Goal: Transaction & Acquisition: Book appointment/travel/reservation

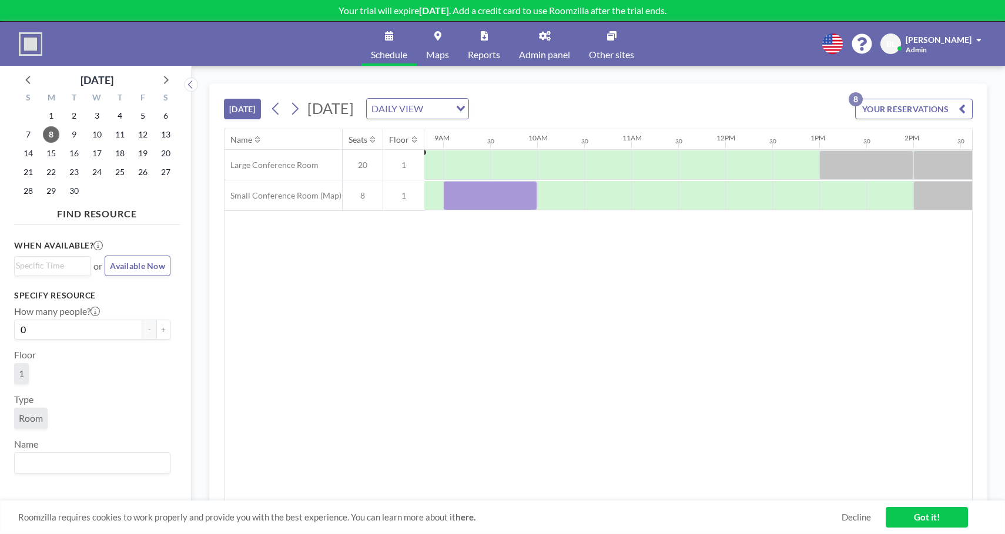
scroll to position [0, 834]
click at [101, 131] on span "10" at bounding box center [97, 134] width 16 height 16
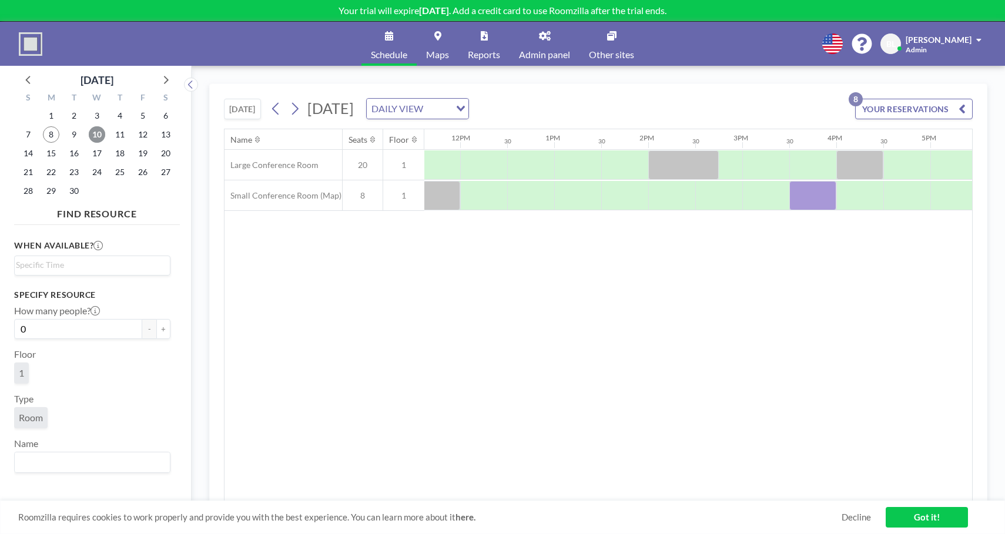
scroll to position [0, 1099]
click at [844, 199] on div at bounding box center [854, 195] width 47 height 29
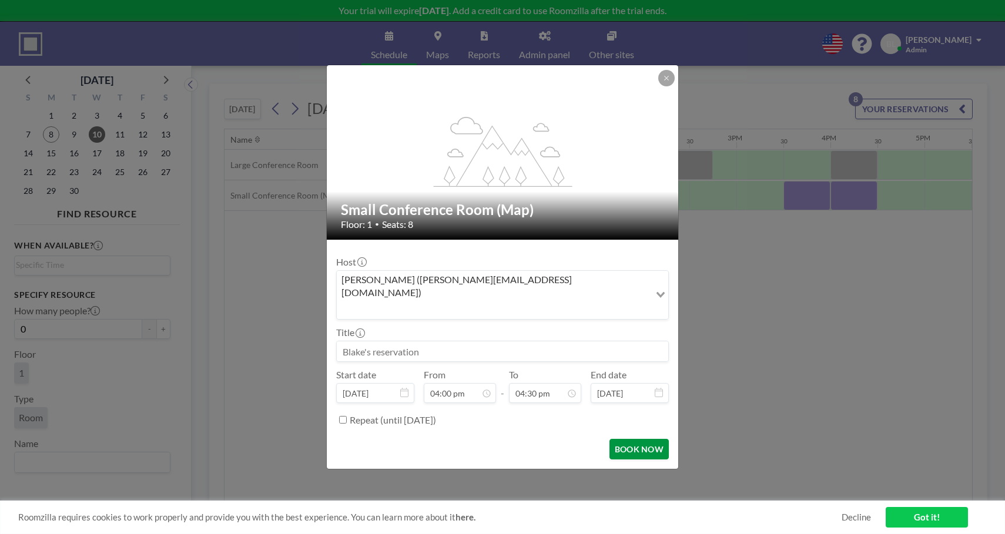
scroll to position [691, 0]
click at [621, 440] on button "BOOK NOW" at bounding box center [639, 449] width 59 height 21
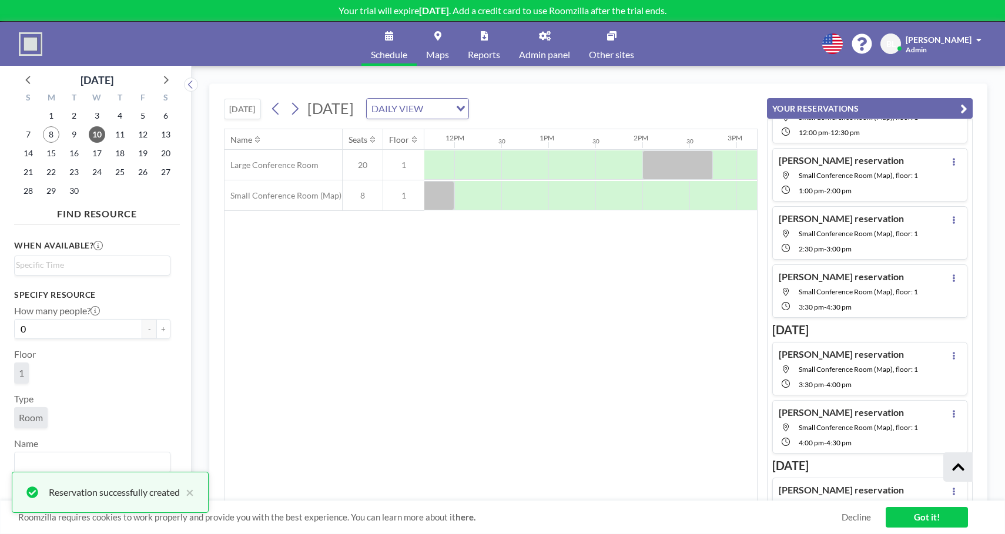
scroll to position [219, 0]
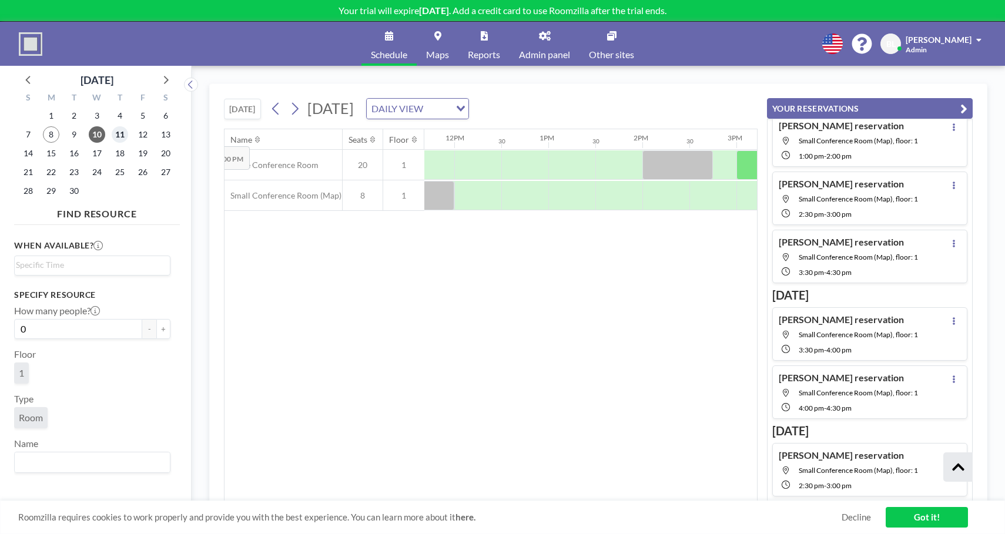
click at [122, 138] on span "11" at bounding box center [120, 134] width 16 height 16
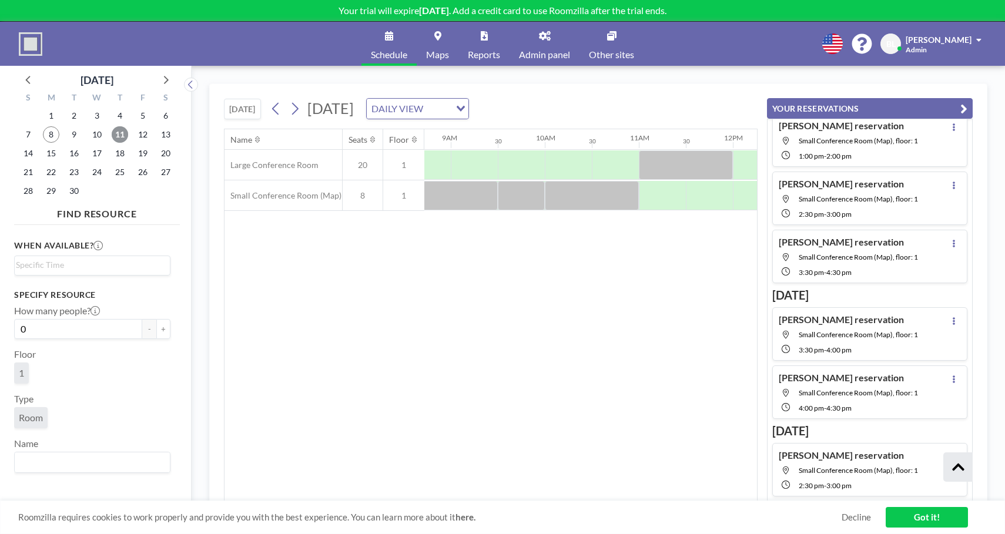
scroll to position [0, 822]
click at [708, 190] on div at bounding box center [707, 195] width 47 height 29
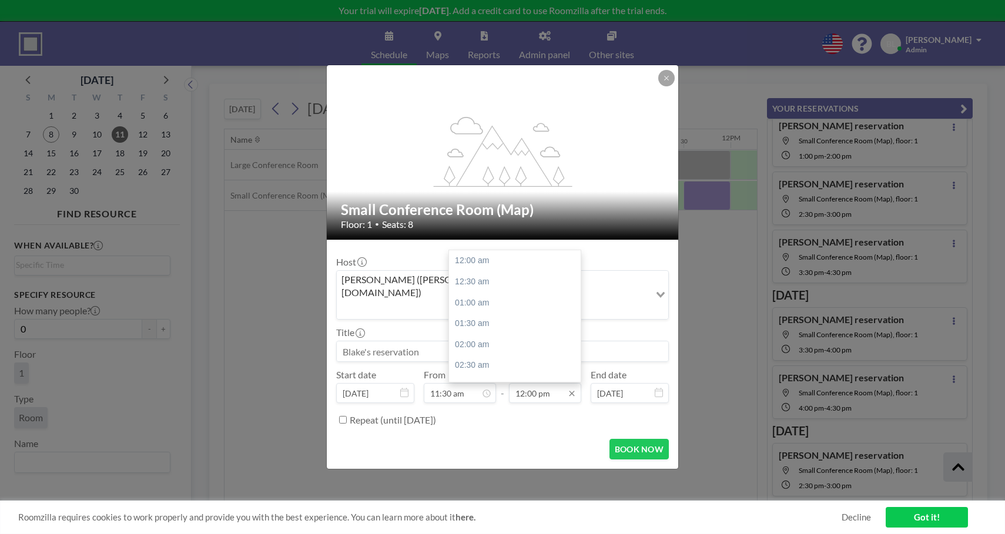
scroll to position [502, 0]
click at [558, 383] on input "12:00 pm" at bounding box center [545, 393] width 72 height 20
click at [474, 272] on div "12:30 pm" at bounding box center [518, 282] width 138 height 21
type input "12:30 pm"
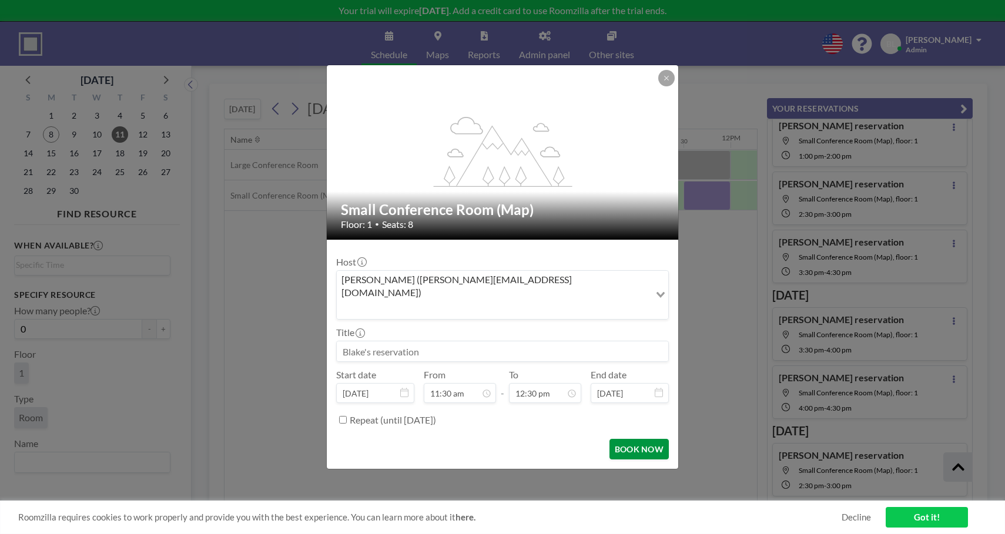
click at [644, 439] on button "BOOK NOW" at bounding box center [639, 449] width 59 height 21
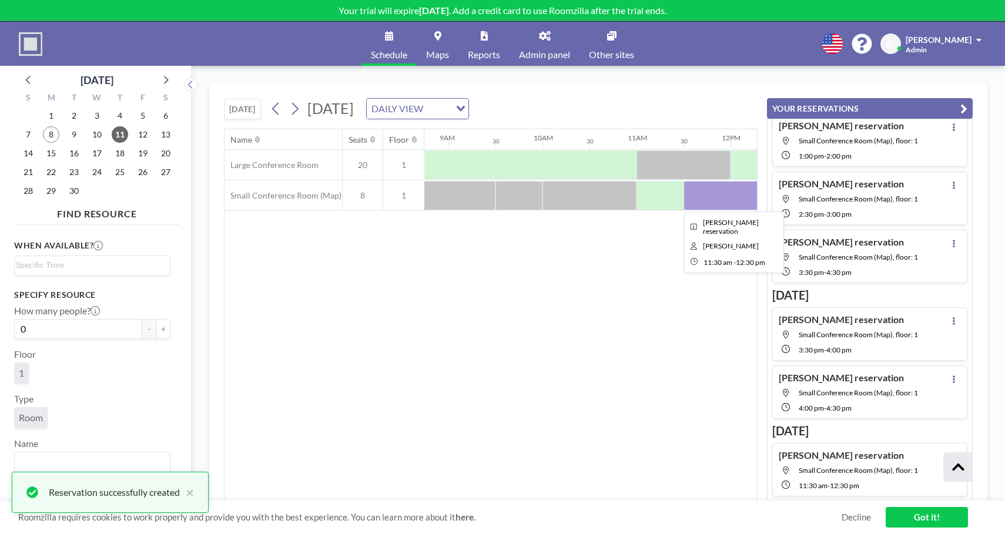
click at [730, 194] on div at bounding box center [731, 195] width 94 height 29
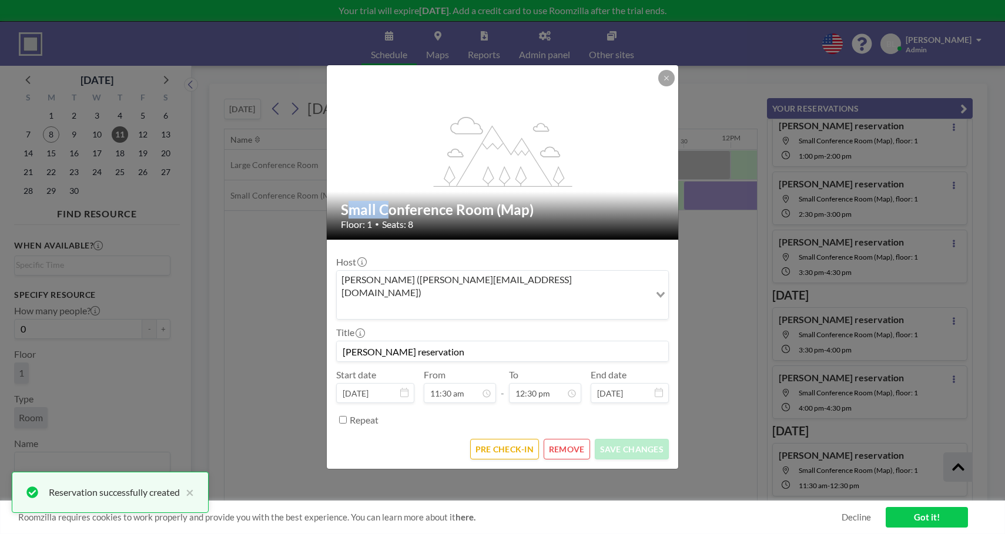
click at [730, 194] on div "flex-grow: 1.2; Small Conference Room (Map) Floor: 1 • Seats: 8 Host [PERSON_NA…" at bounding box center [502, 267] width 1005 height 534
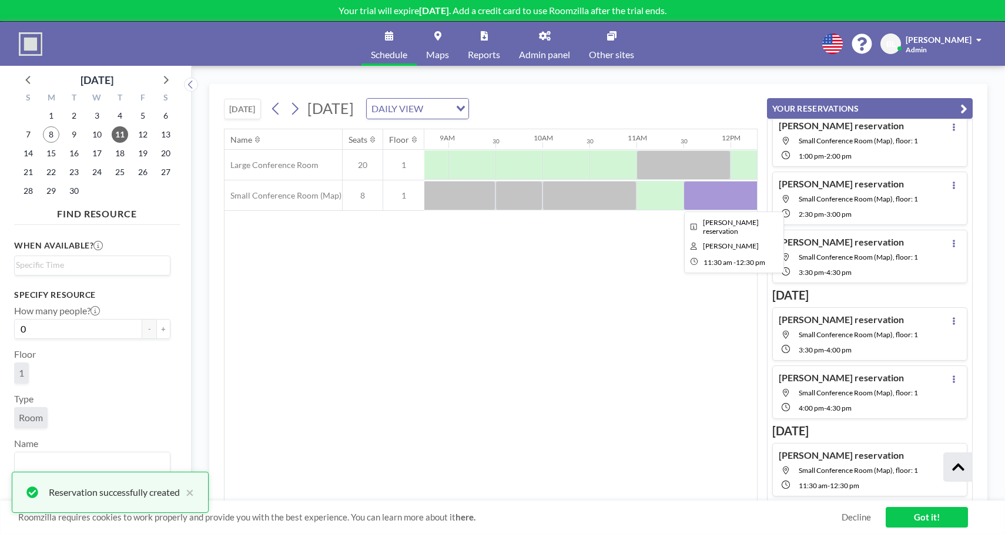
click at [730, 194] on div at bounding box center [731, 195] width 94 height 29
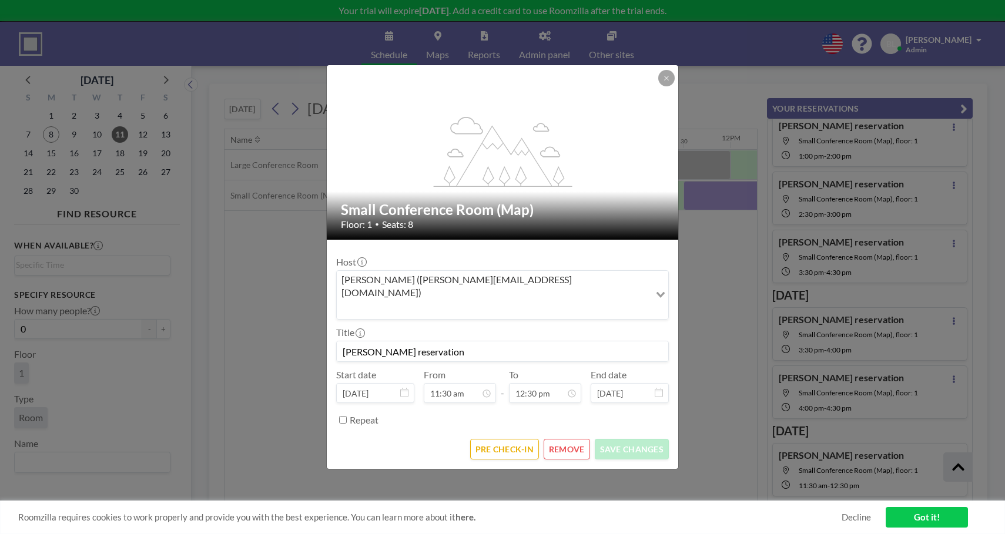
scroll to position [481, 0]
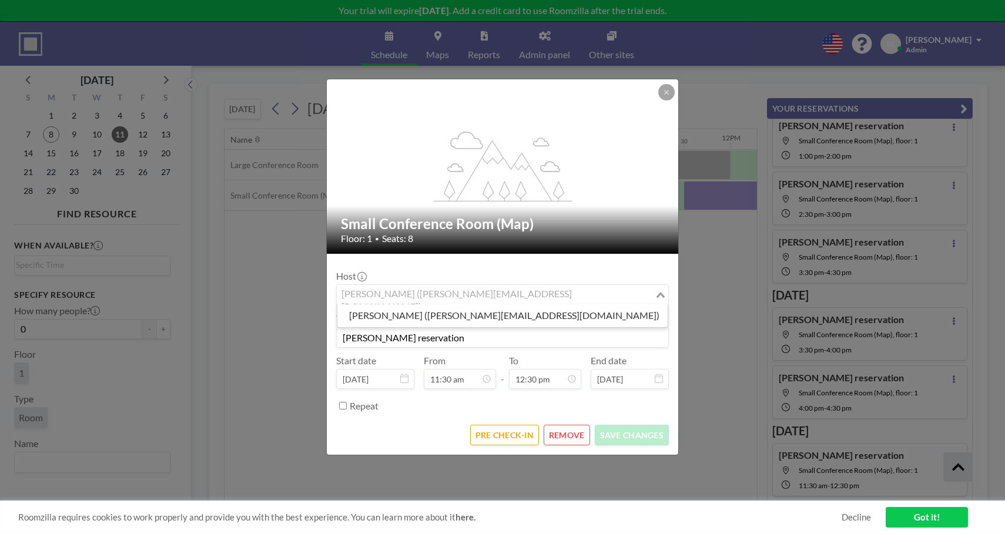
click at [551, 299] on input "Search for option" at bounding box center [496, 294] width 316 height 15
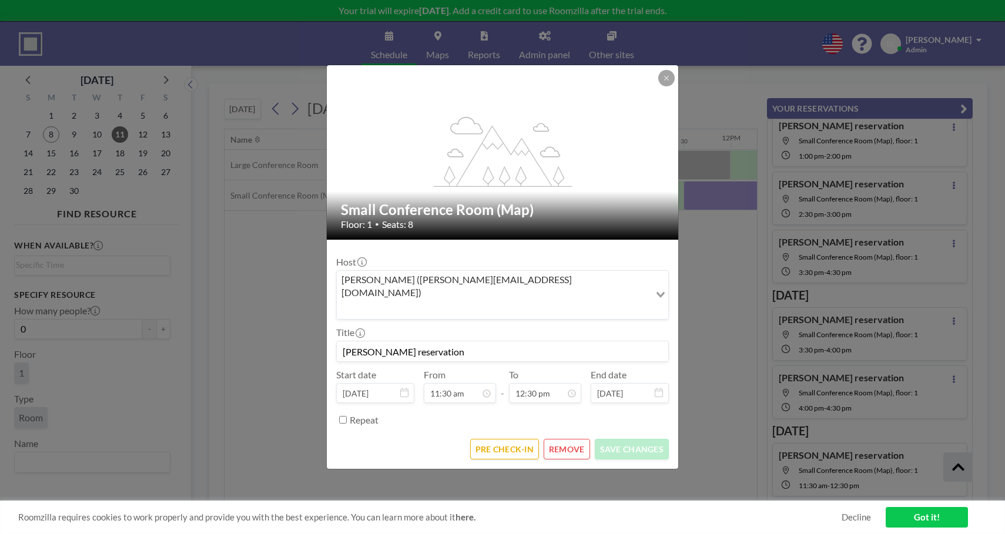
click at [568, 274] on div "Host [PERSON_NAME] ([PERSON_NAME][EMAIL_ADDRESS][DOMAIN_NAME]) Loading..." at bounding box center [502, 288] width 333 height 64
click at [667, 102] on div "flex-grow: 1.2;" at bounding box center [503, 152] width 353 height 175
click at [664, 82] on icon at bounding box center [666, 78] width 7 height 7
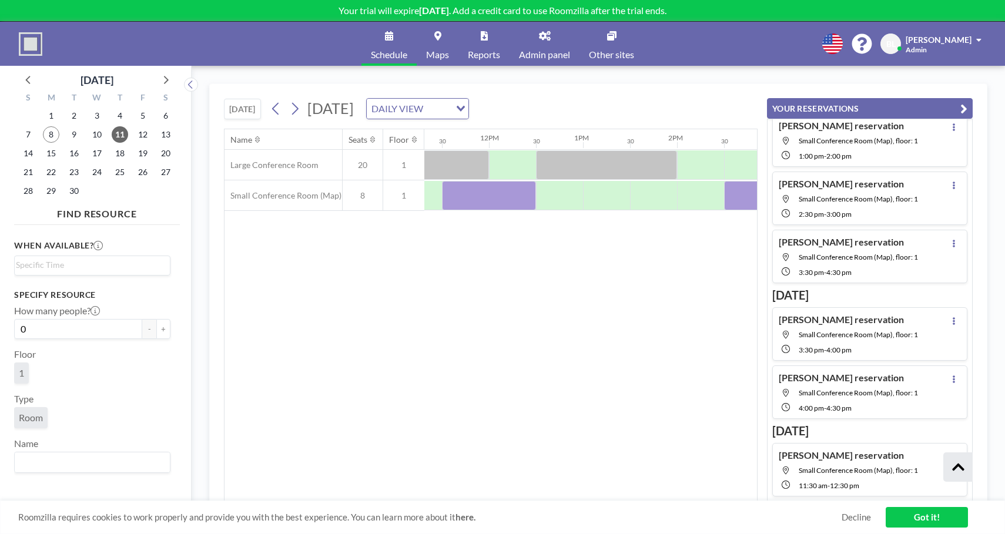
scroll to position [0, 1118]
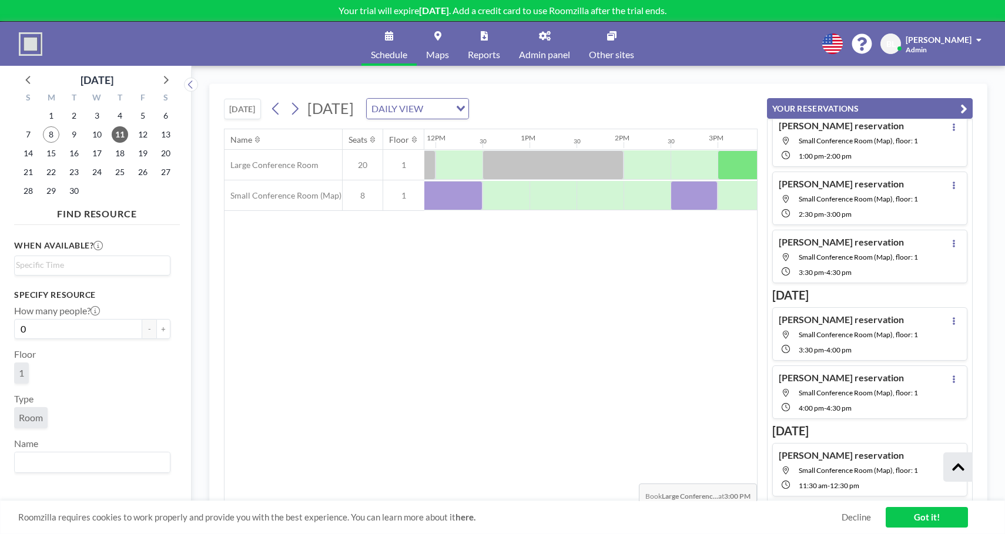
click at [937, 516] on link "Got it!" at bounding box center [927, 517] width 82 height 21
